Goal: Task Accomplishment & Management: Use online tool/utility

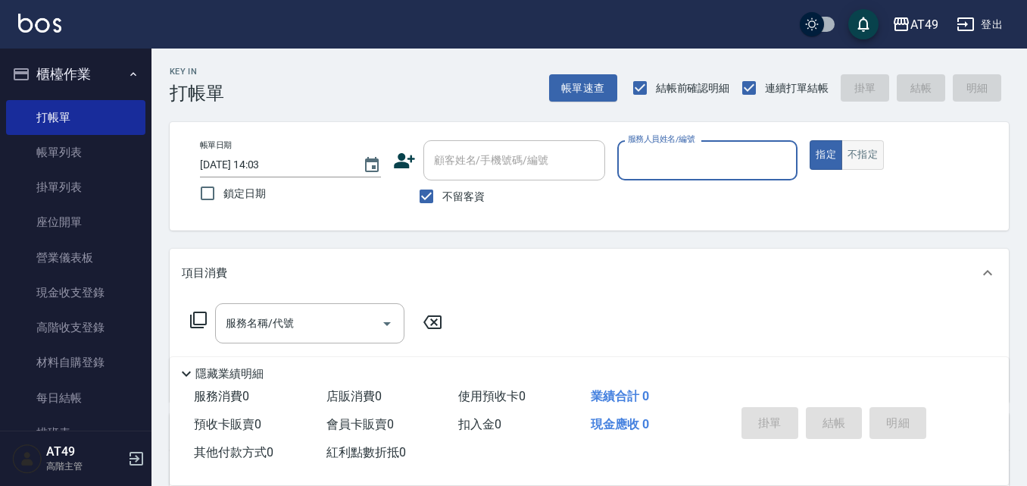
click at [867, 161] on button "不指定" at bounding box center [863, 155] width 42 height 30
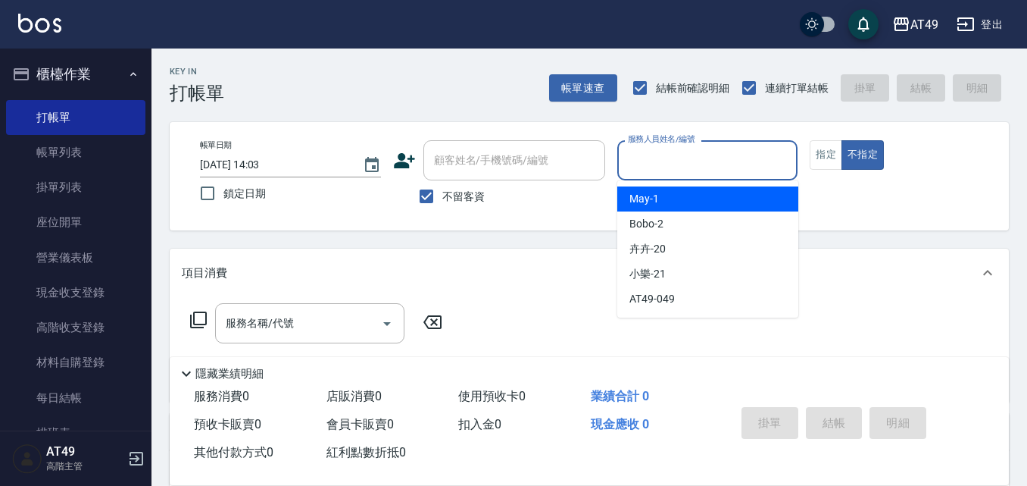
click at [739, 167] on input "服務人員姓名/編號" at bounding box center [707, 160] width 167 height 27
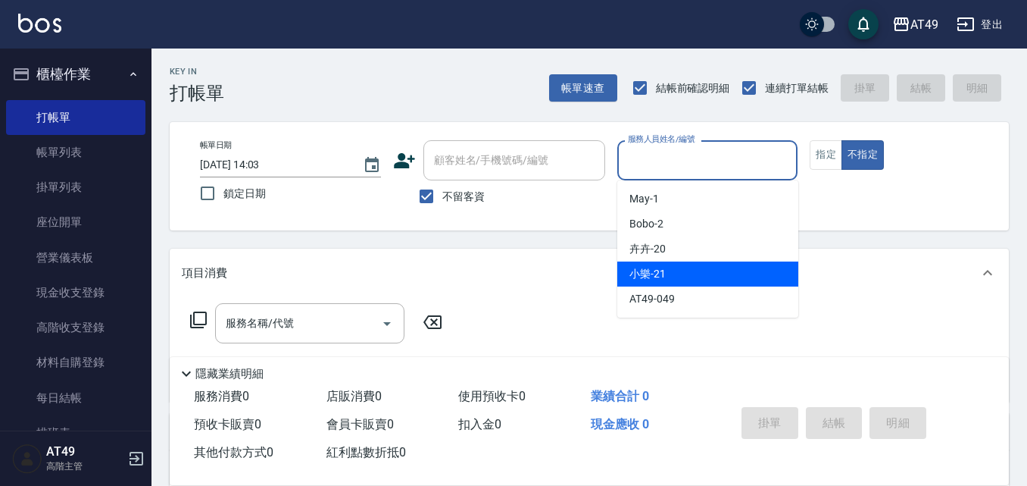
click at [657, 278] on span "小樂 -21" at bounding box center [648, 274] width 36 height 16
type input "小樂-21"
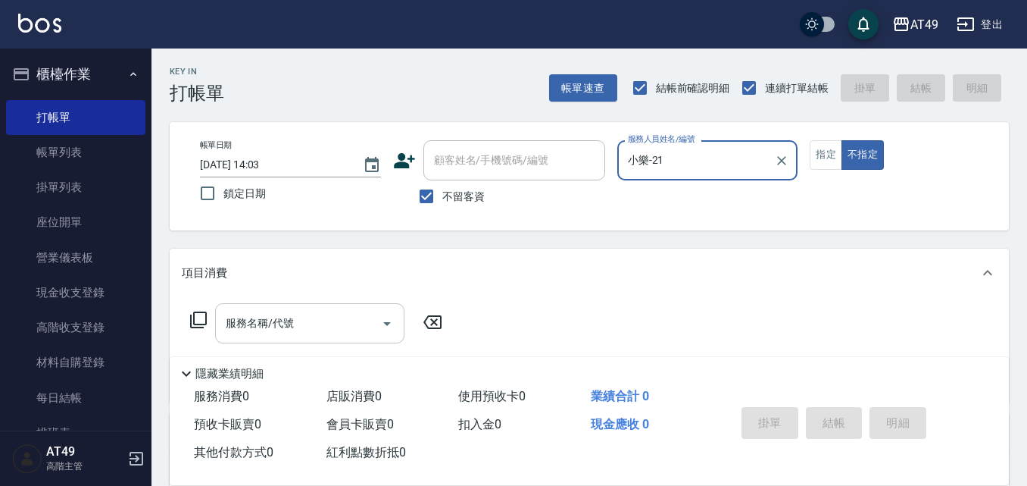
click at [331, 322] on input "服務名稱/代號" at bounding box center [298, 323] width 153 height 27
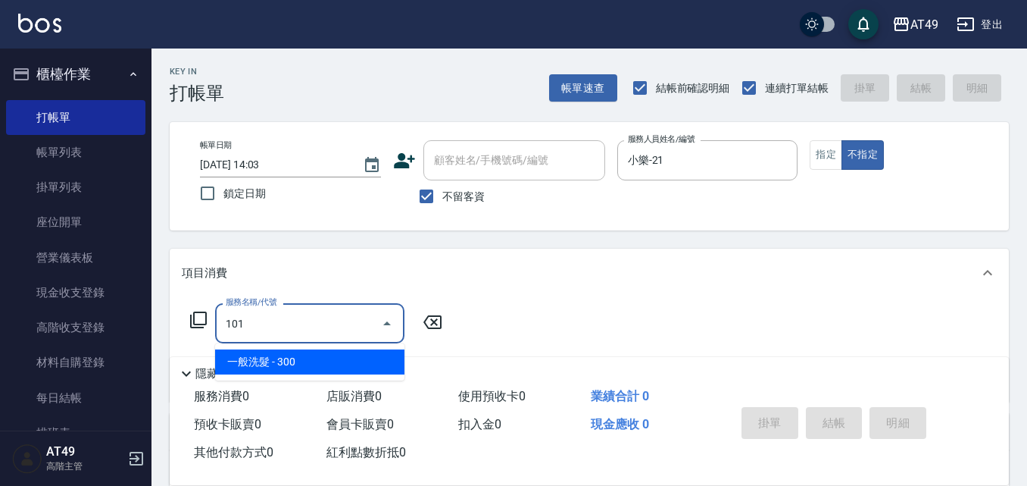
click at [293, 357] on span "一般洗髮 - 300" at bounding box center [309, 361] width 189 height 25
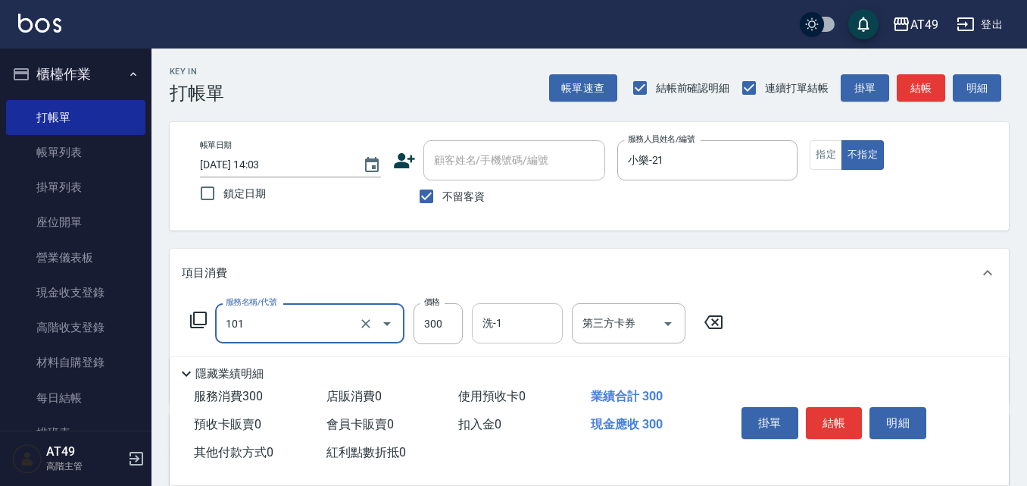
click at [548, 328] on input "洗-1" at bounding box center [517, 323] width 77 height 27
type input "一般洗髮(101)"
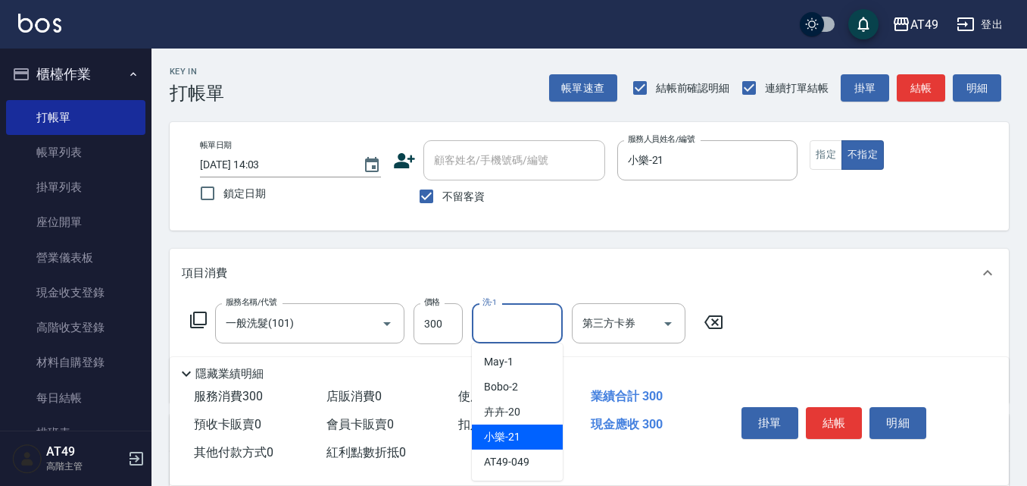
click at [505, 441] on span "小樂 -21" at bounding box center [502, 437] width 36 height 16
type input "小樂-21"
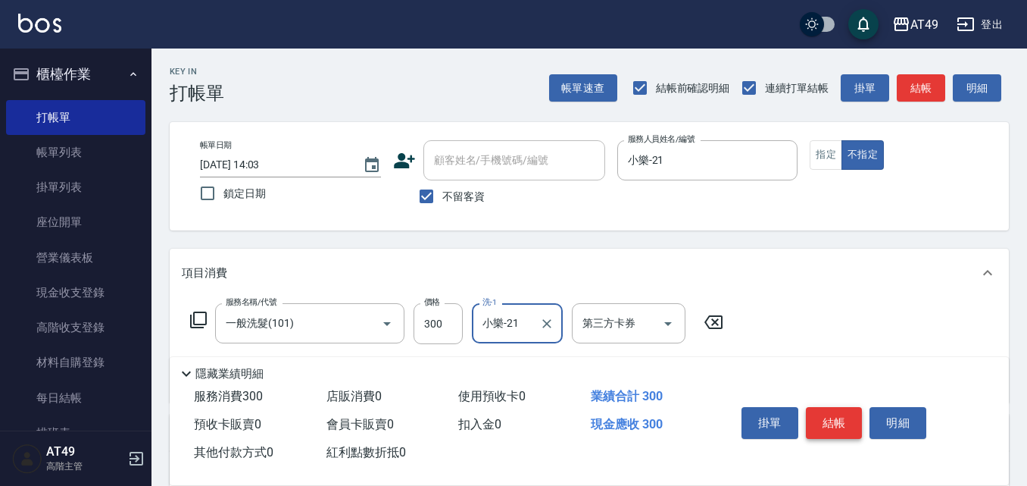
click at [826, 420] on button "結帳" at bounding box center [834, 423] width 57 height 32
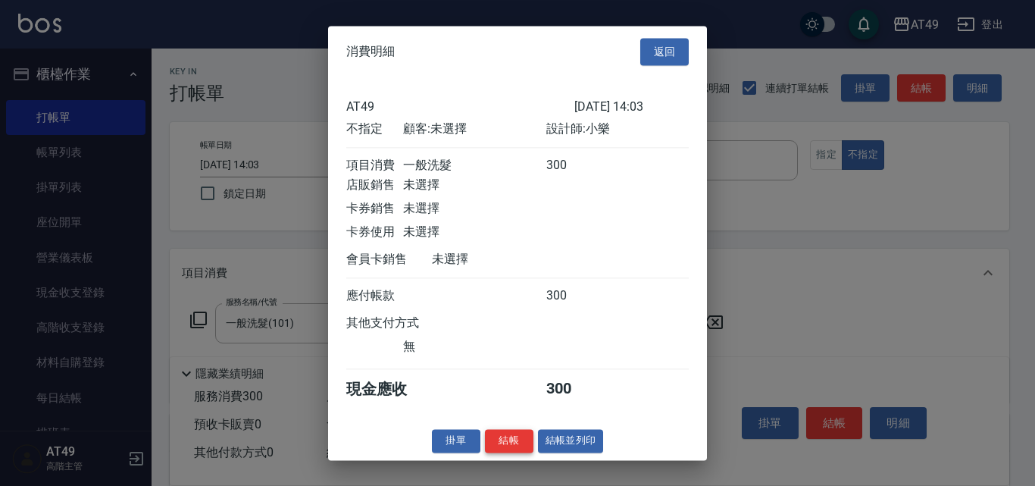
click at [496, 452] on button "結帳" at bounding box center [509, 440] width 48 height 23
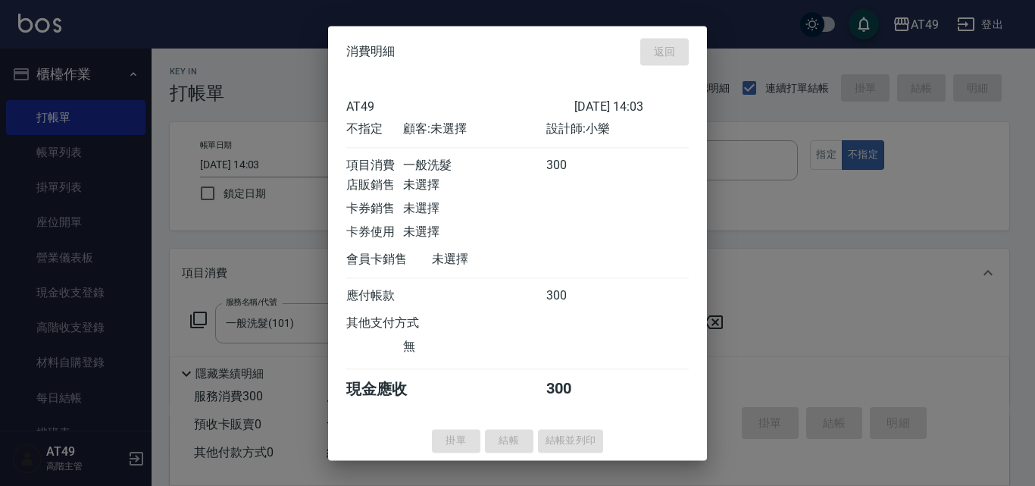
type input "[DATE] 15:24"
